Goal: Navigation & Orientation: Understand site structure

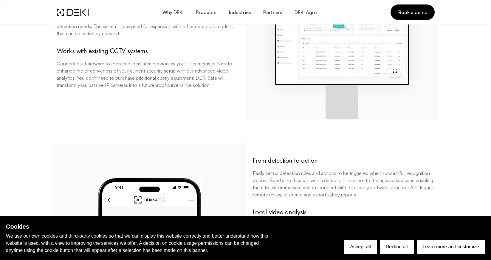
scroll to position [746, 0]
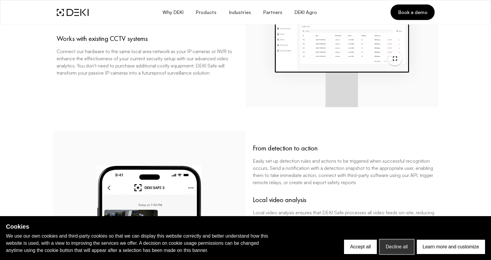
click at [401, 248] on button "Decline all" at bounding box center [397, 247] width 34 height 14
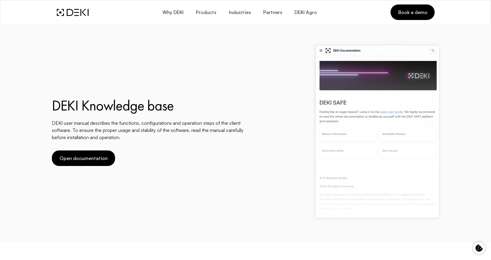
scroll to position [1492, 0]
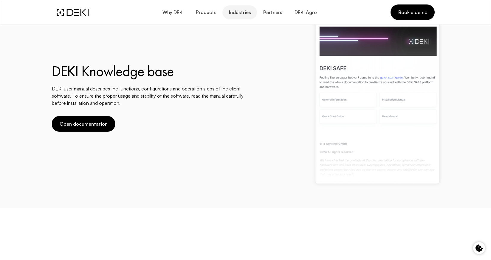
click at [239, 11] on span "Industries" at bounding box center [240, 13] width 22 height 6
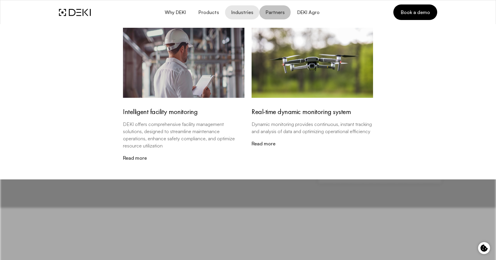
click at [275, 14] on span "Partners" at bounding box center [274, 13] width 19 height 6
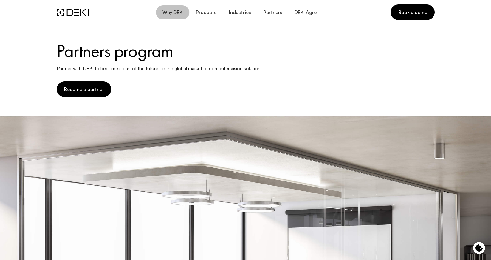
click at [178, 13] on span "Why DEKI" at bounding box center [172, 13] width 21 height 6
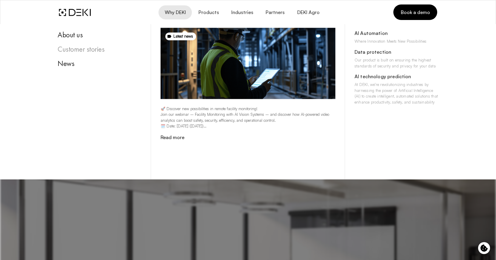
click at [78, 51] on div "Customer stories" at bounding box center [100, 49] width 84 height 9
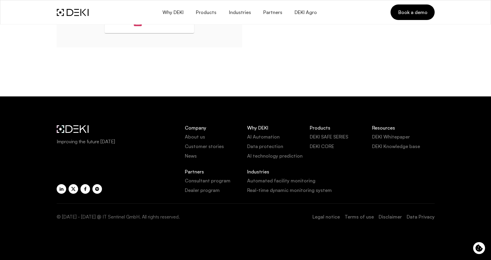
scroll to position [873, 0]
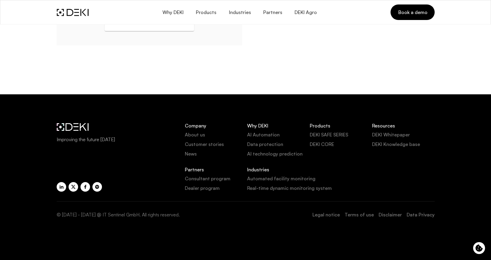
click at [338, 214] on link "Legal notice" at bounding box center [326, 214] width 27 height 7
